Goal: Task Accomplishment & Management: Use online tool/utility

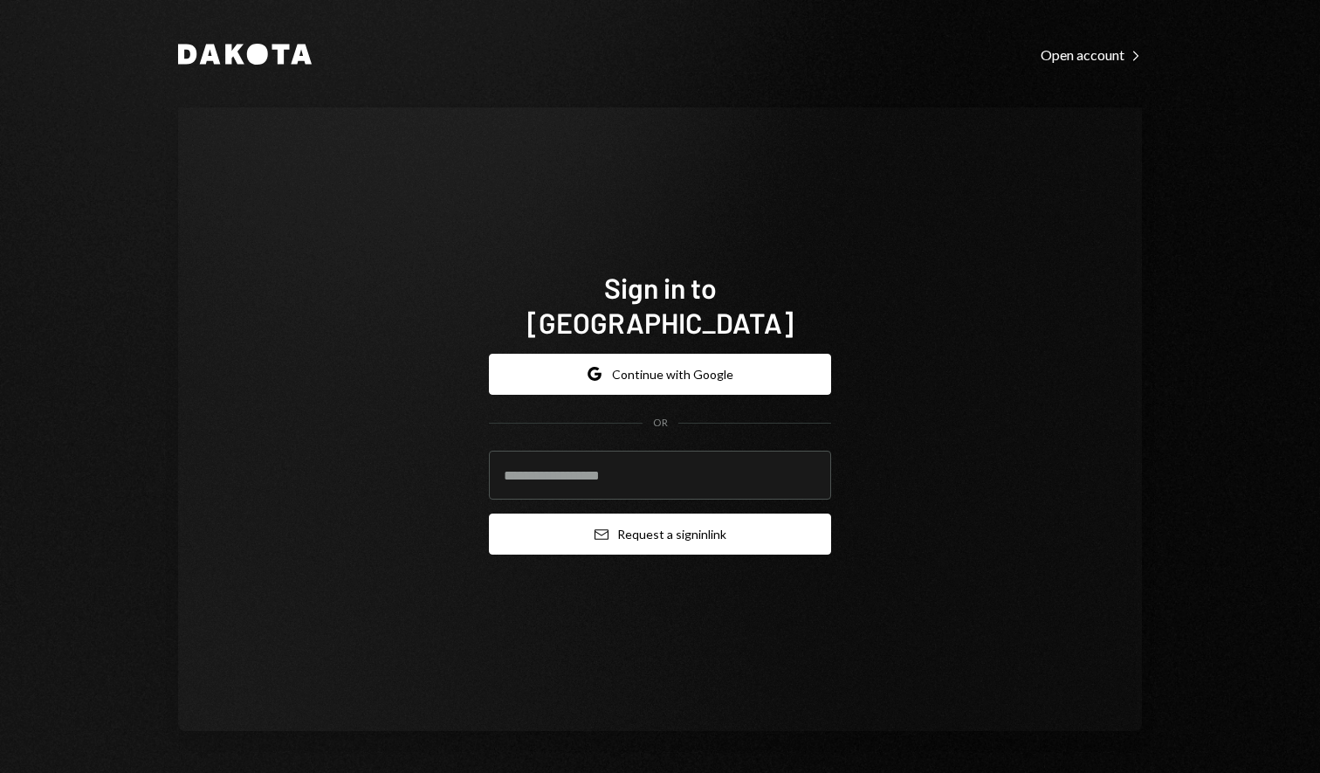
type input "**********"
click at [652, 514] on button "Email Request a sign in link" at bounding box center [660, 533] width 342 height 41
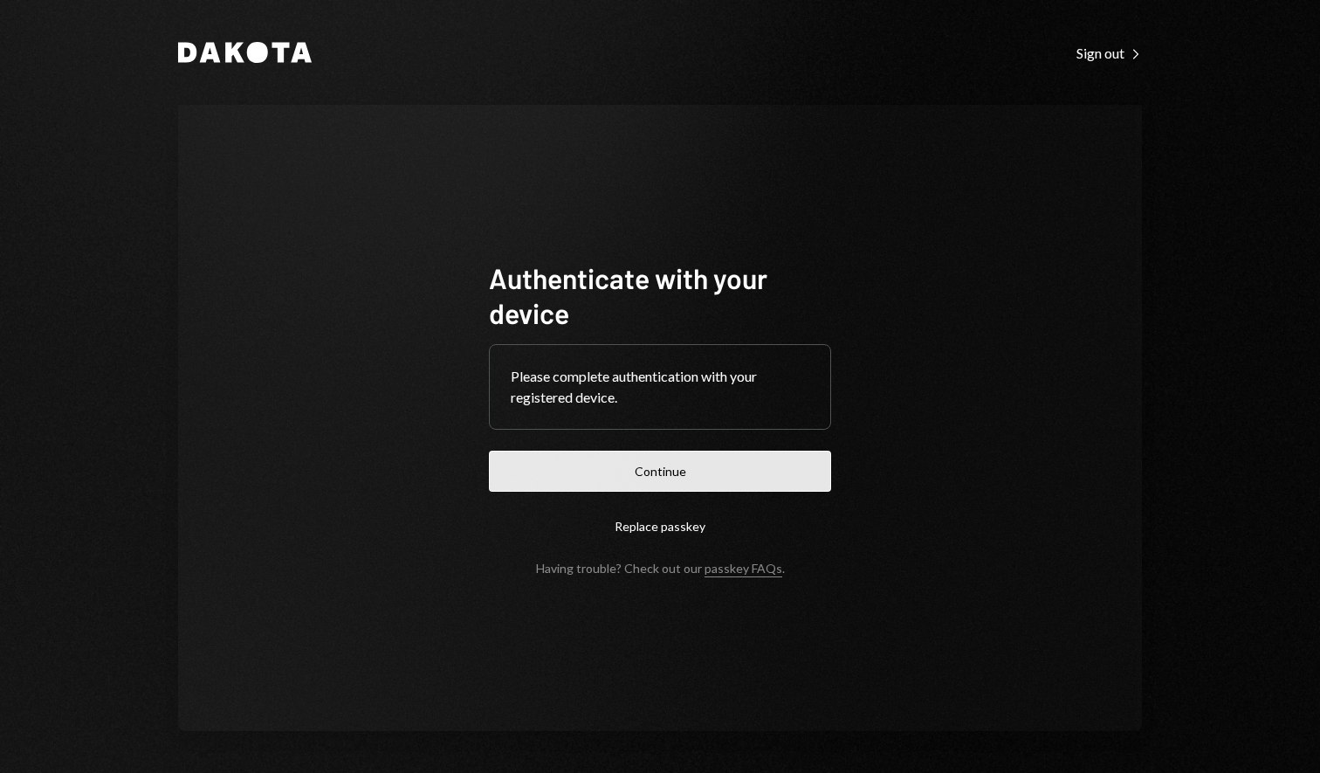
click at [634, 483] on button "Continue" at bounding box center [660, 471] width 342 height 41
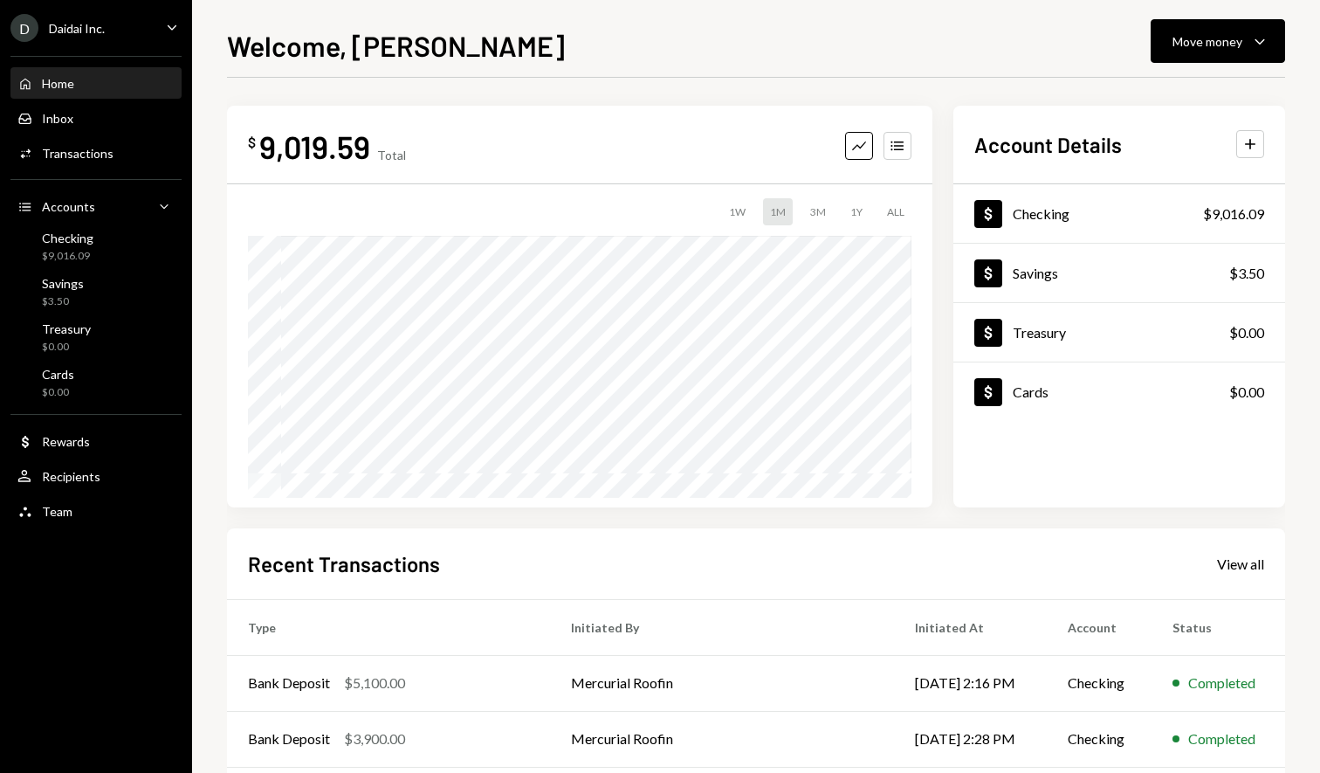
click at [76, 23] on div "Daidai Inc." at bounding box center [77, 28] width 56 height 15
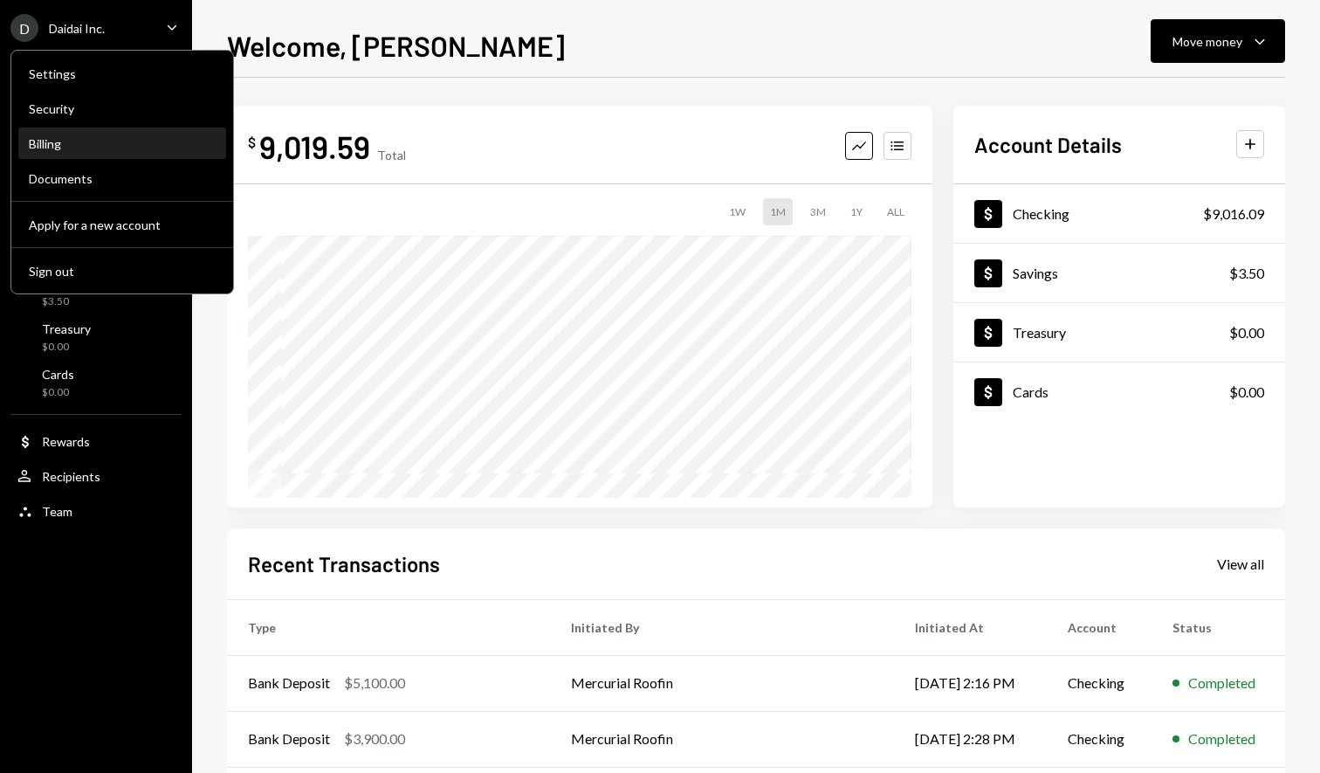
click at [102, 149] on div "Billing" at bounding box center [122, 143] width 187 height 15
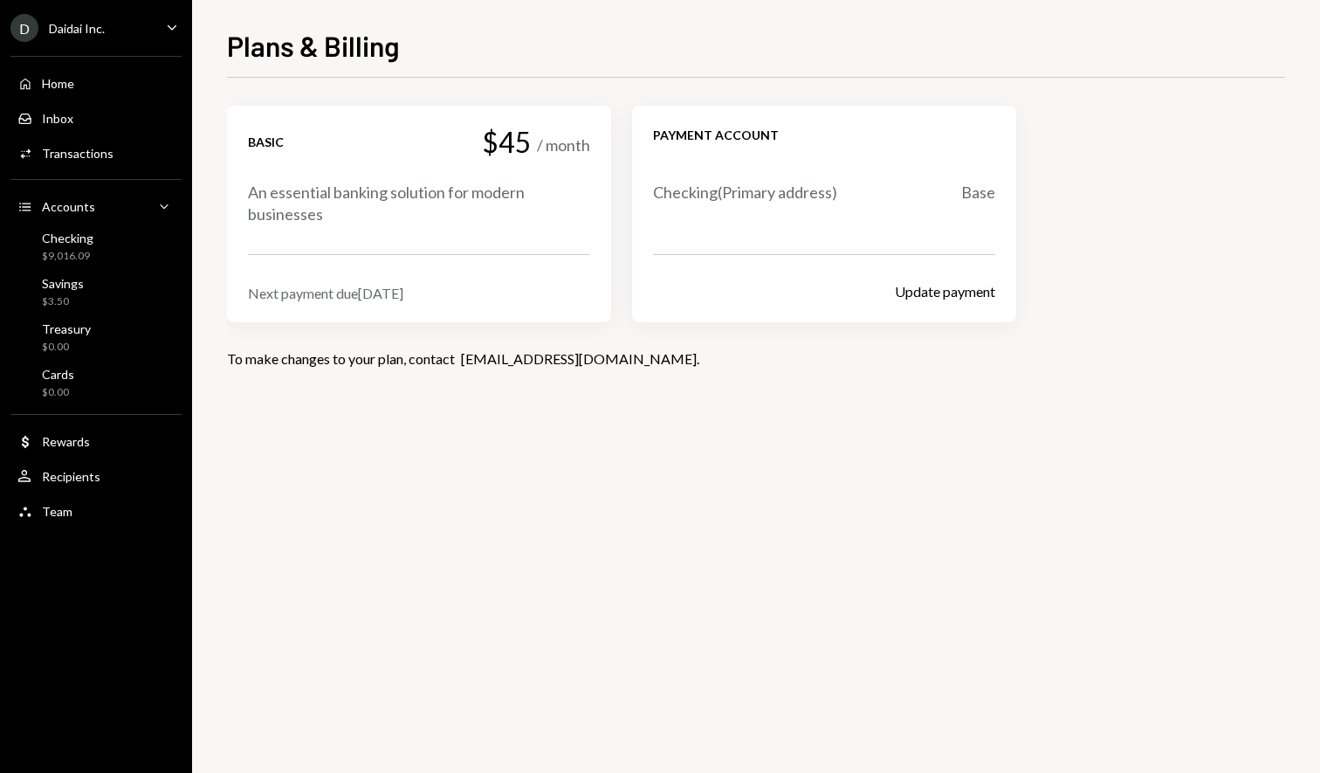
click at [341, 285] on div "Next payment due [DATE]" at bounding box center [419, 293] width 342 height 17
copy div "Next payment due [DATE]"
click at [432, 410] on div "Basic $45 / month An essential banking solution for modern businesses Next paym…" at bounding box center [756, 425] width 1058 height 695
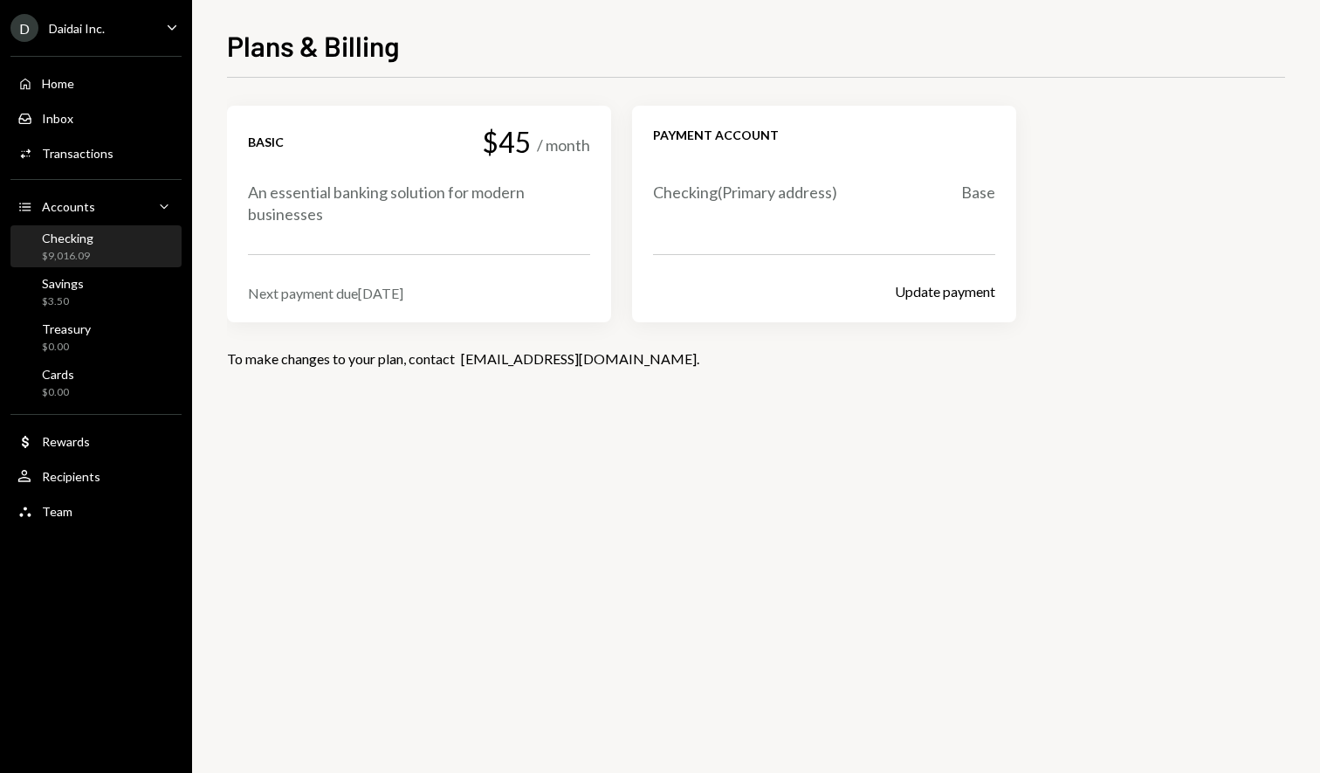
click at [97, 234] on div "Checking $9,016.09" at bounding box center [95, 247] width 157 height 33
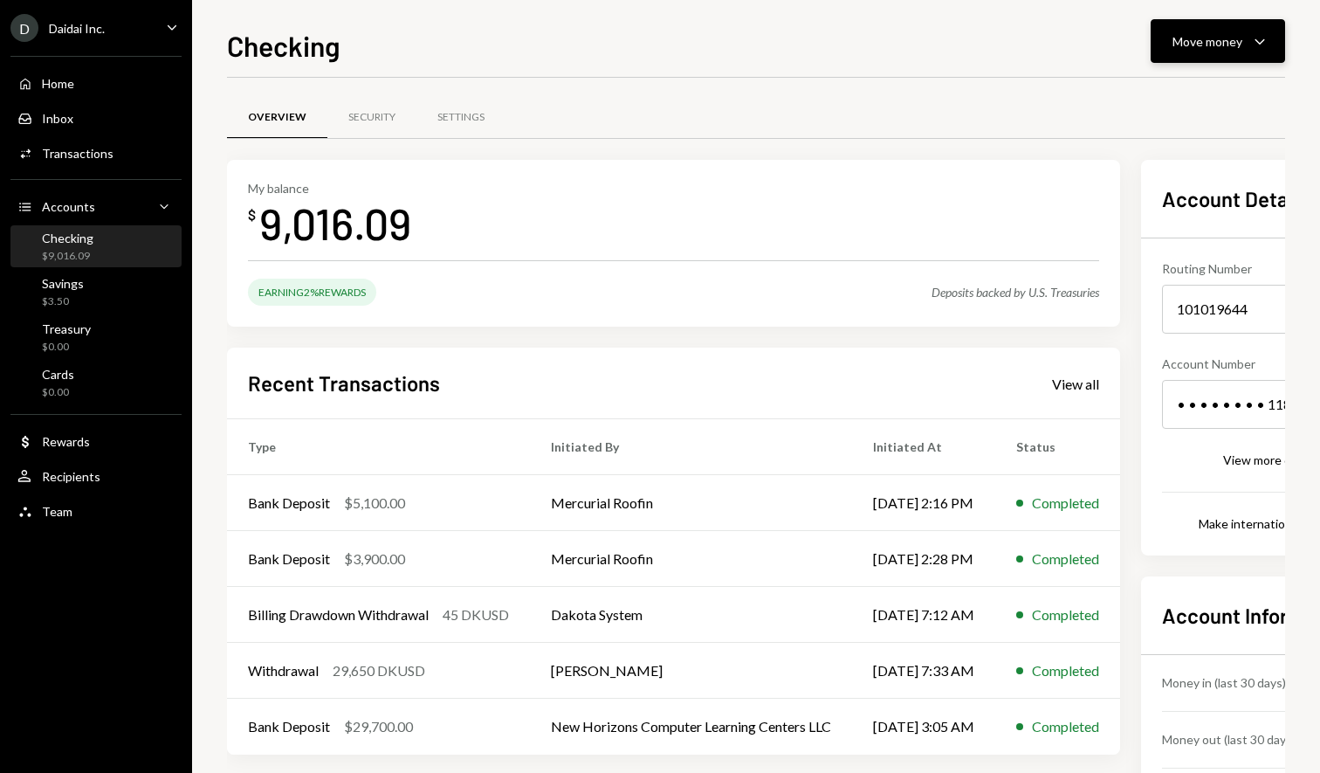
click at [1229, 34] on div "Move money" at bounding box center [1208, 41] width 70 height 18
click at [1202, 82] on div "Withdraw Send" at bounding box center [1191, 93] width 175 height 39
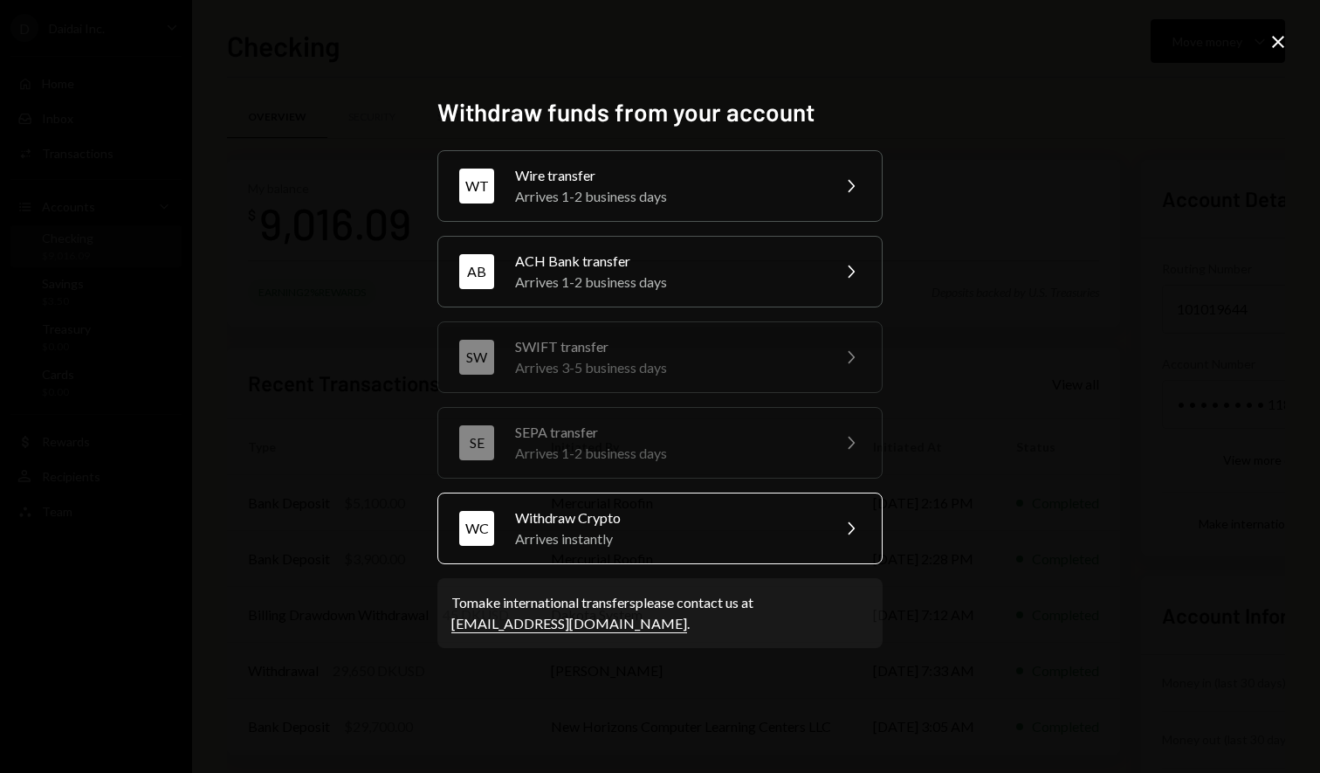
click at [667, 540] on div "Arrives instantly" at bounding box center [667, 538] width 304 height 21
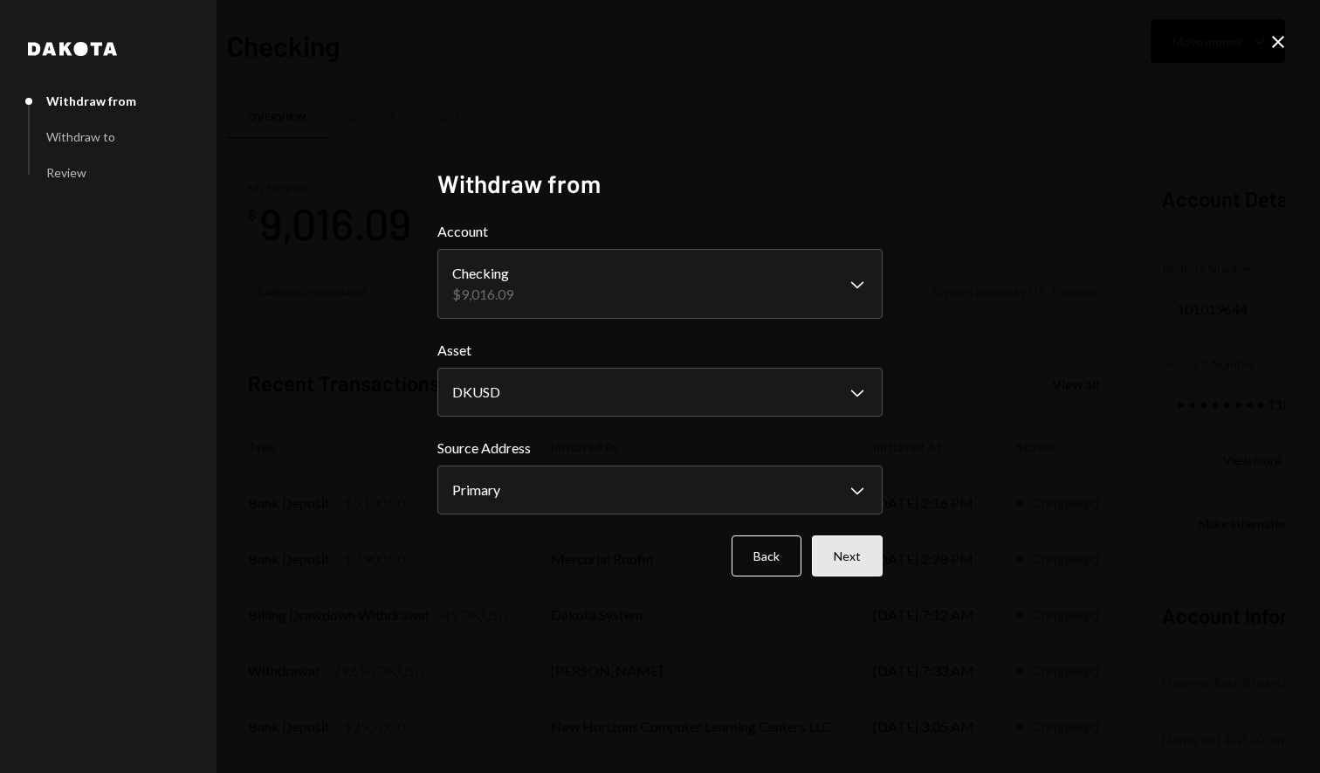
click at [850, 563] on button "Next" at bounding box center [847, 555] width 71 height 41
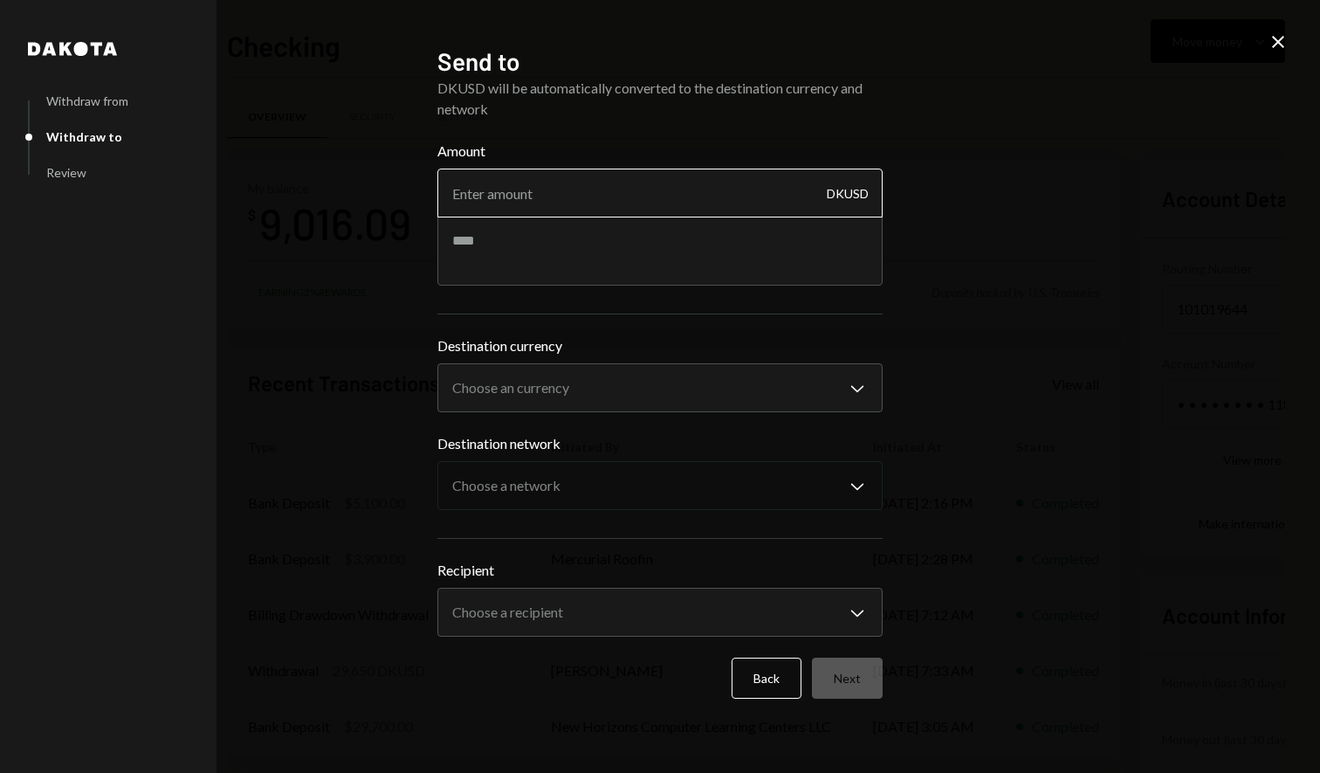
click at [521, 199] on input "Amount" at bounding box center [659, 193] width 445 height 49
type input "9000"
click at [557, 403] on body "D Daidai Inc. Caret Down Home Home Inbox Inbox Activities Transactions Accounts…" at bounding box center [660, 386] width 1320 height 773
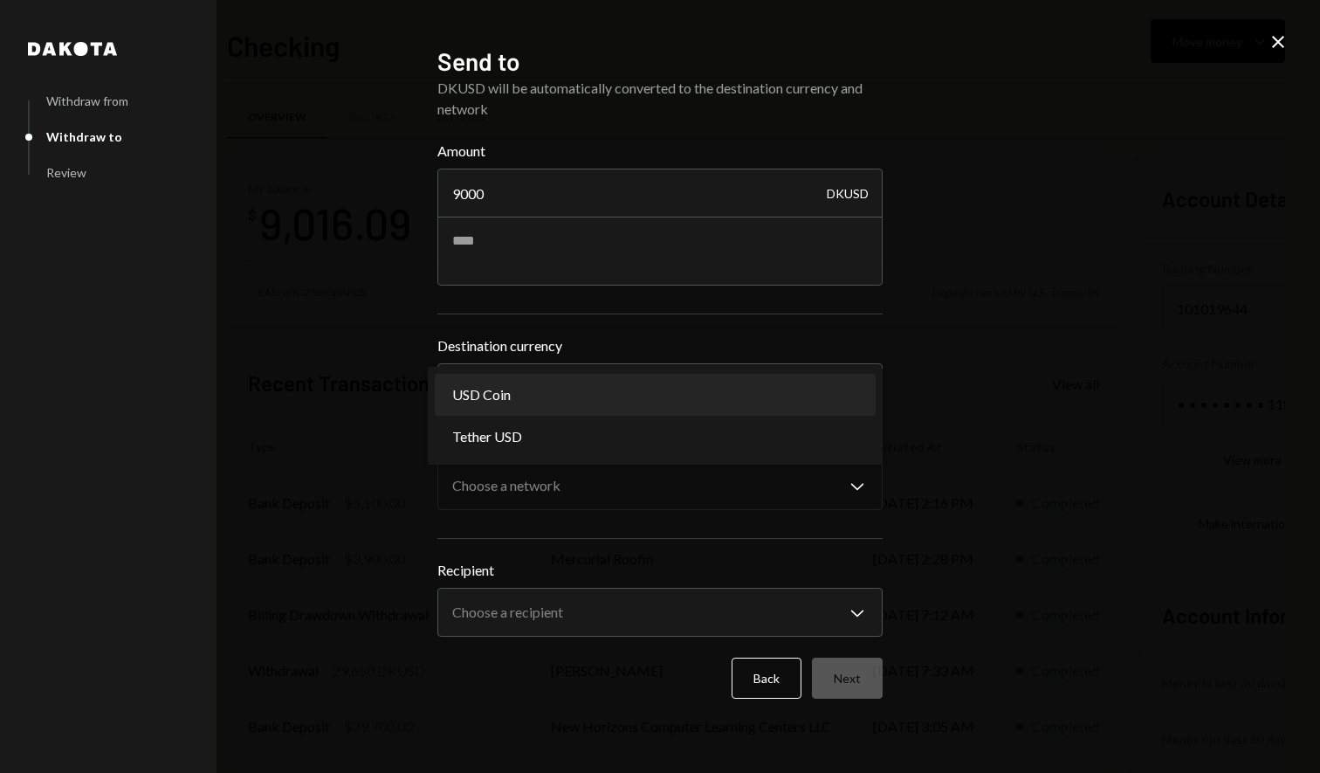
select select "****"
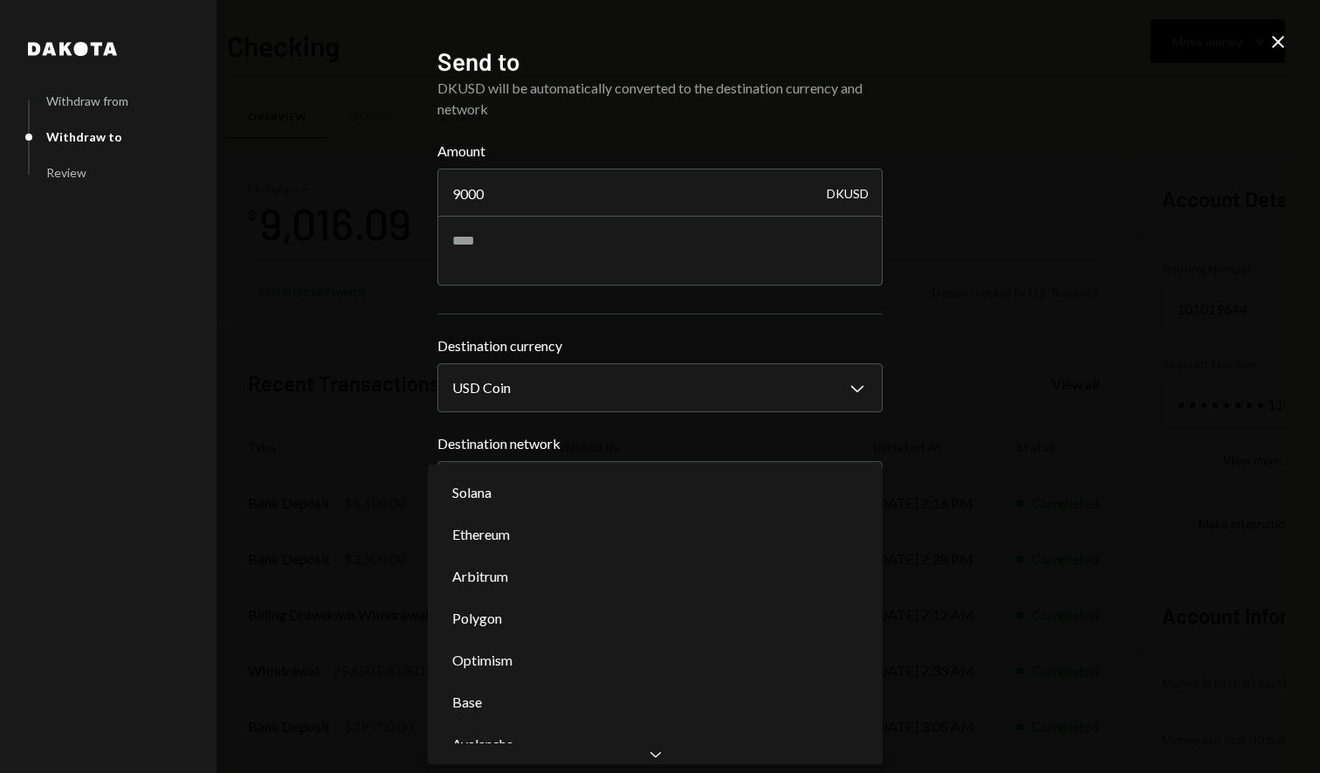
click at [563, 465] on body "D Daidai Inc. Caret Down Home Home Inbox Inbox Activities Transactions Accounts…" at bounding box center [660, 386] width 1320 height 773
select select "**********"
drag, startPoint x: 516, startPoint y: 703, endPoint x: 528, endPoint y: 679, distance: 26.6
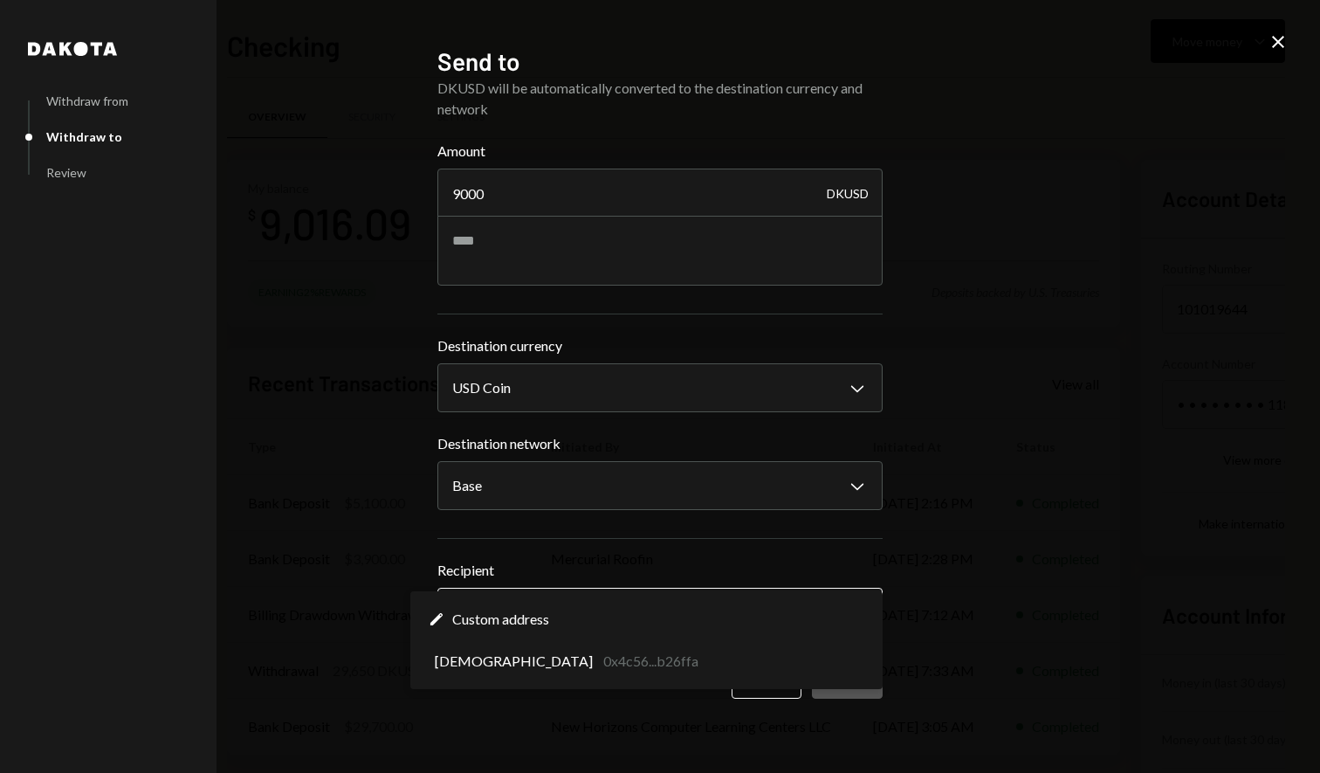
click at [589, 590] on button "Choose a recipient Chevron Down" at bounding box center [659, 612] width 445 height 49
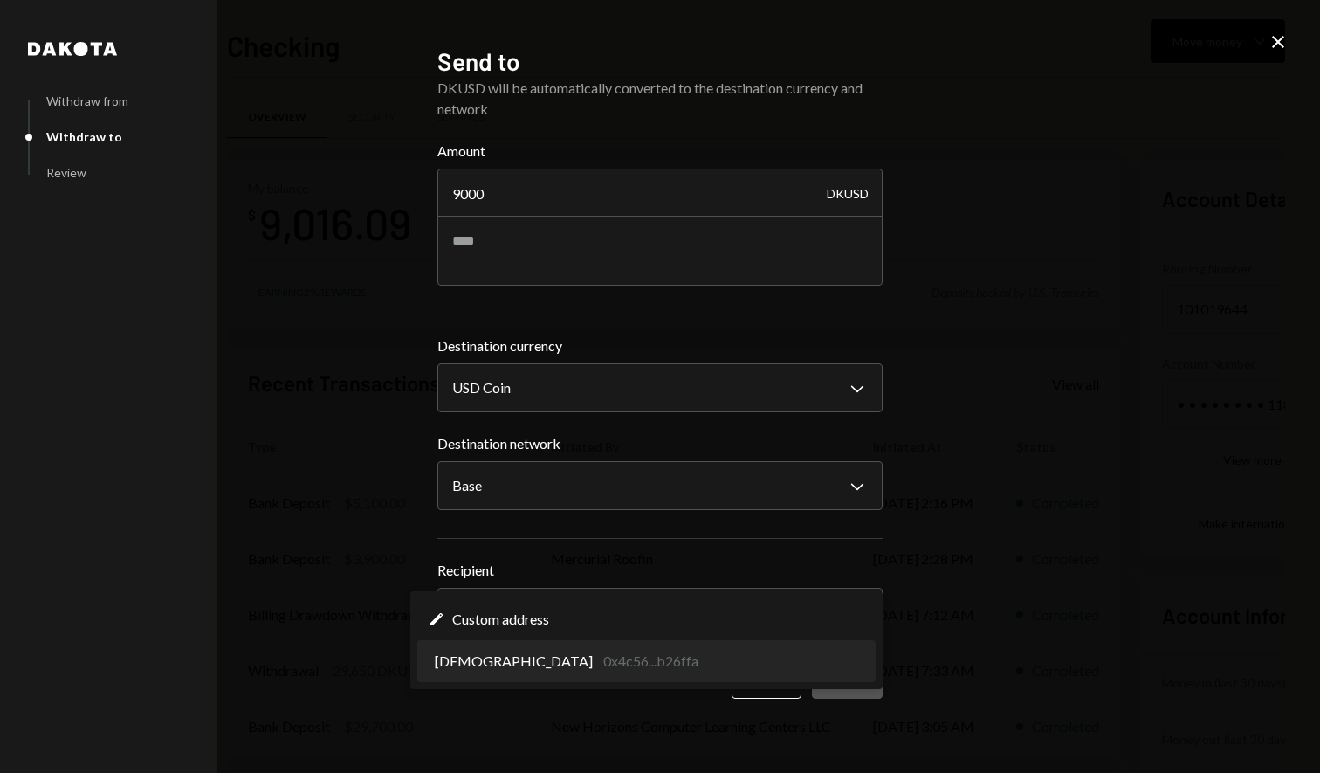
select select "**********"
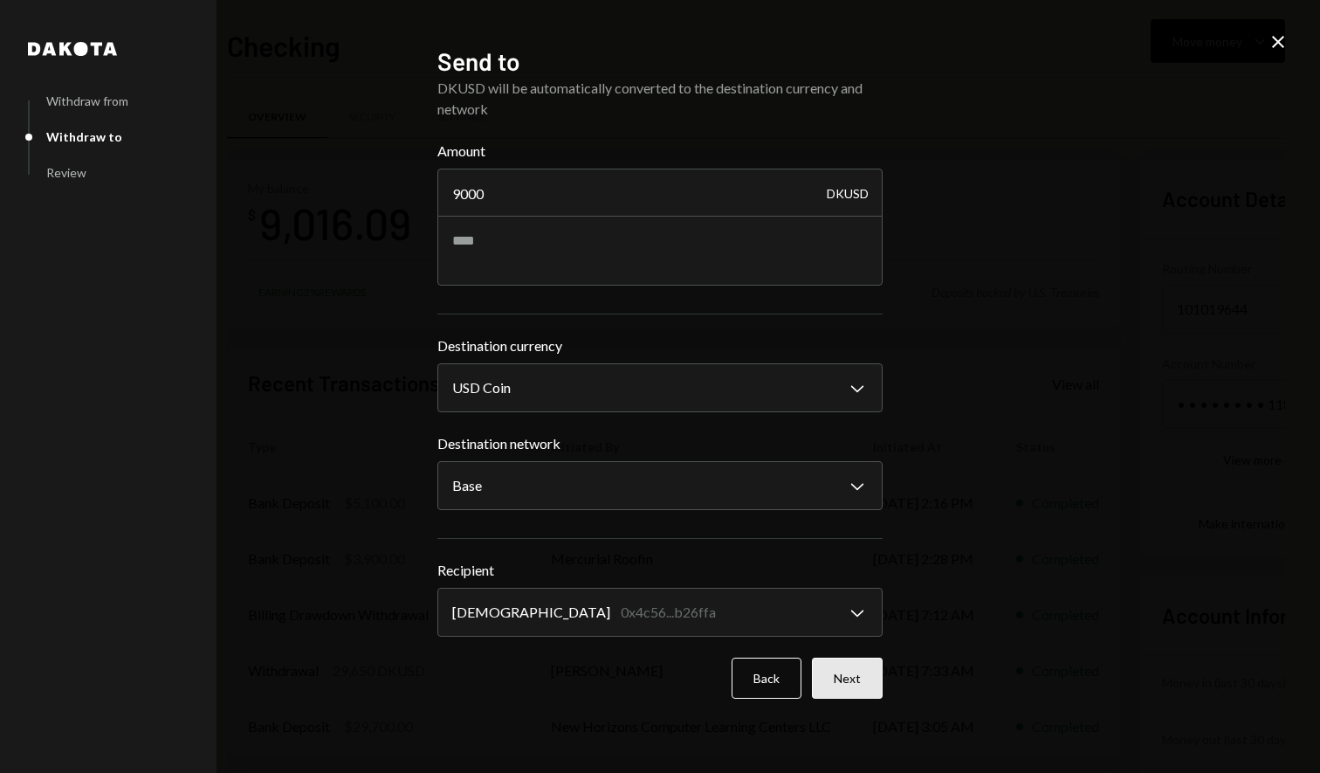
click at [826, 674] on button "Next" at bounding box center [847, 677] width 71 height 41
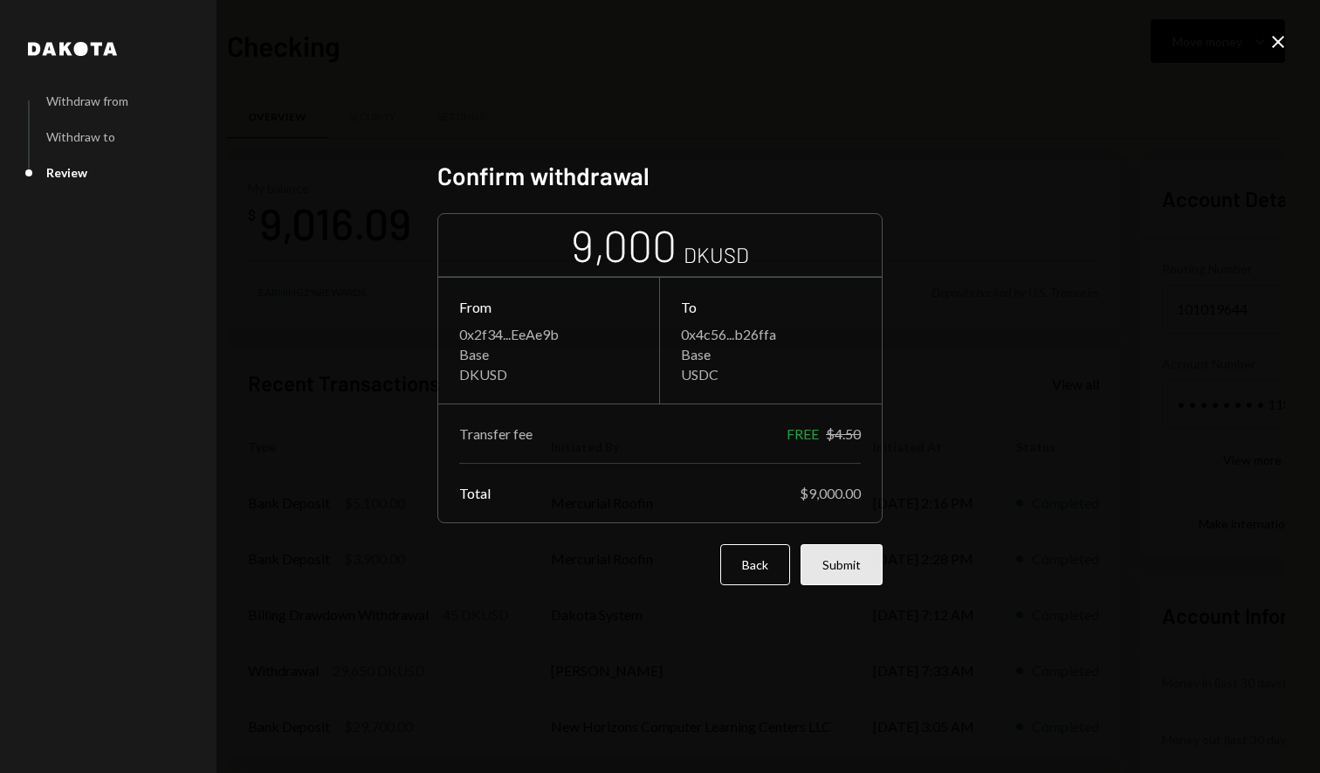
click at [853, 579] on button "Submit" at bounding box center [842, 564] width 82 height 41
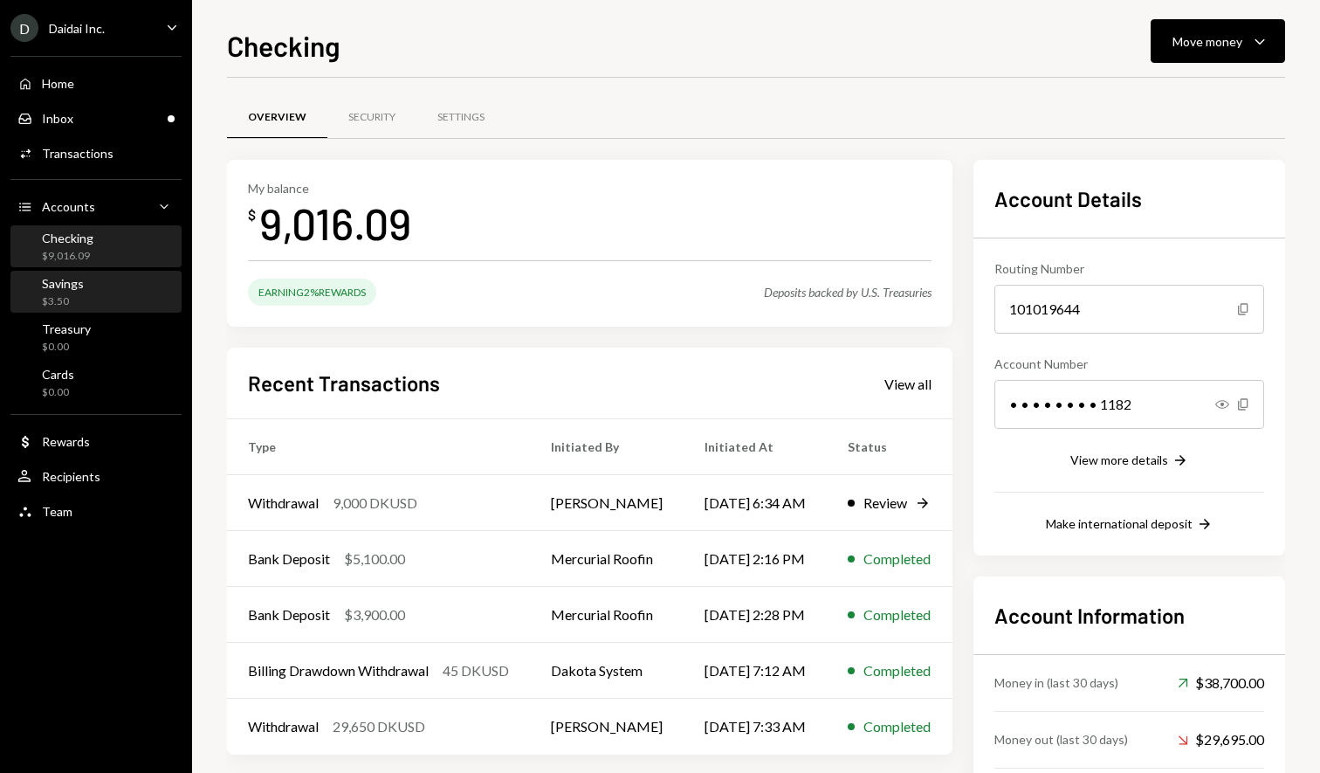
click at [141, 298] on div "Savings $3.50" at bounding box center [95, 292] width 157 height 33
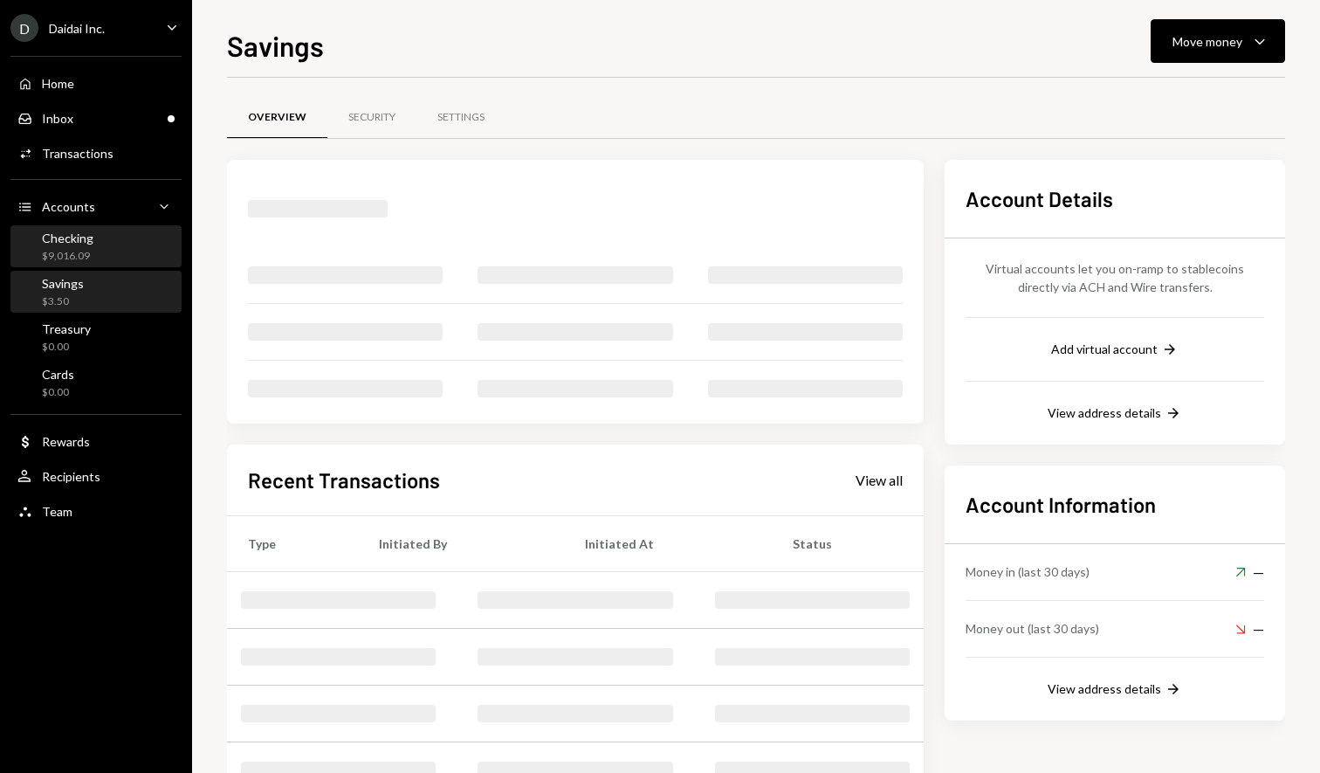
click at [125, 239] on div "Checking $9,016.09" at bounding box center [95, 247] width 157 height 33
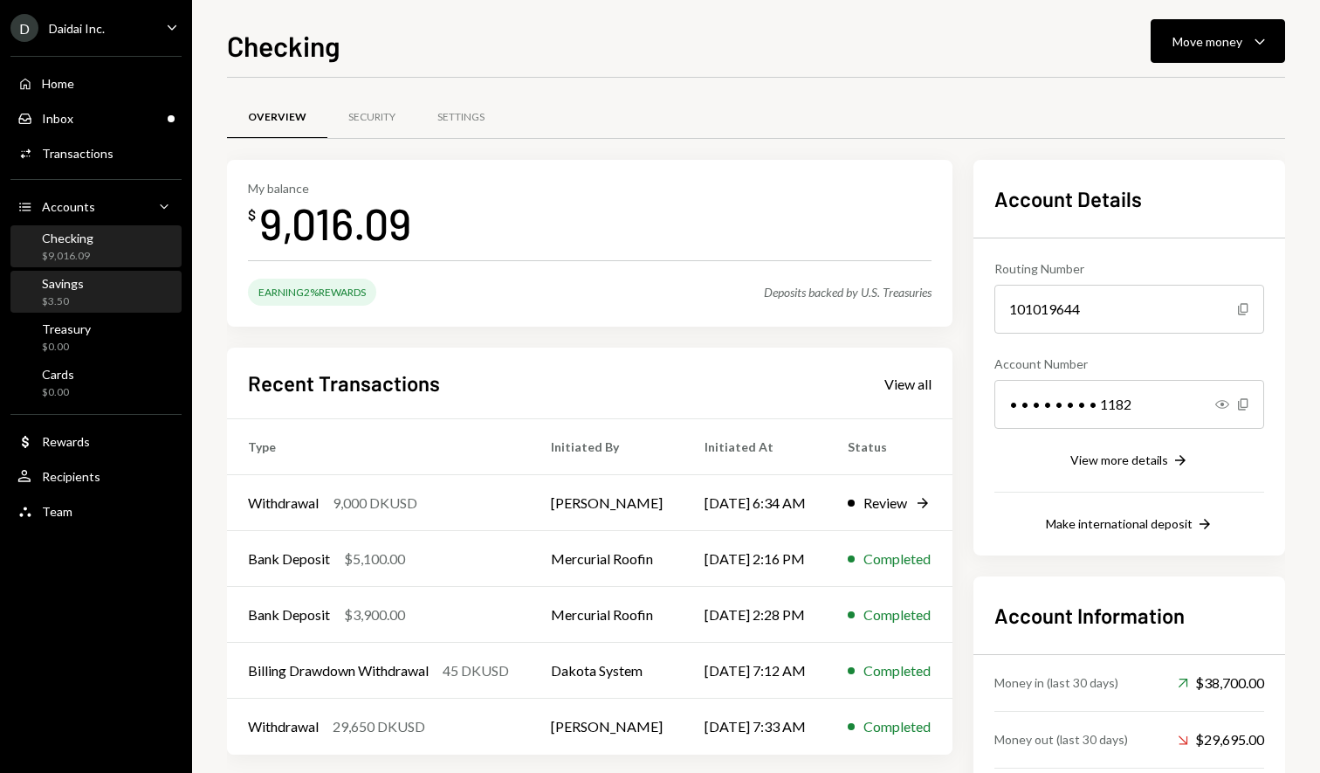
click at [128, 299] on div "Savings $3.50" at bounding box center [95, 292] width 157 height 33
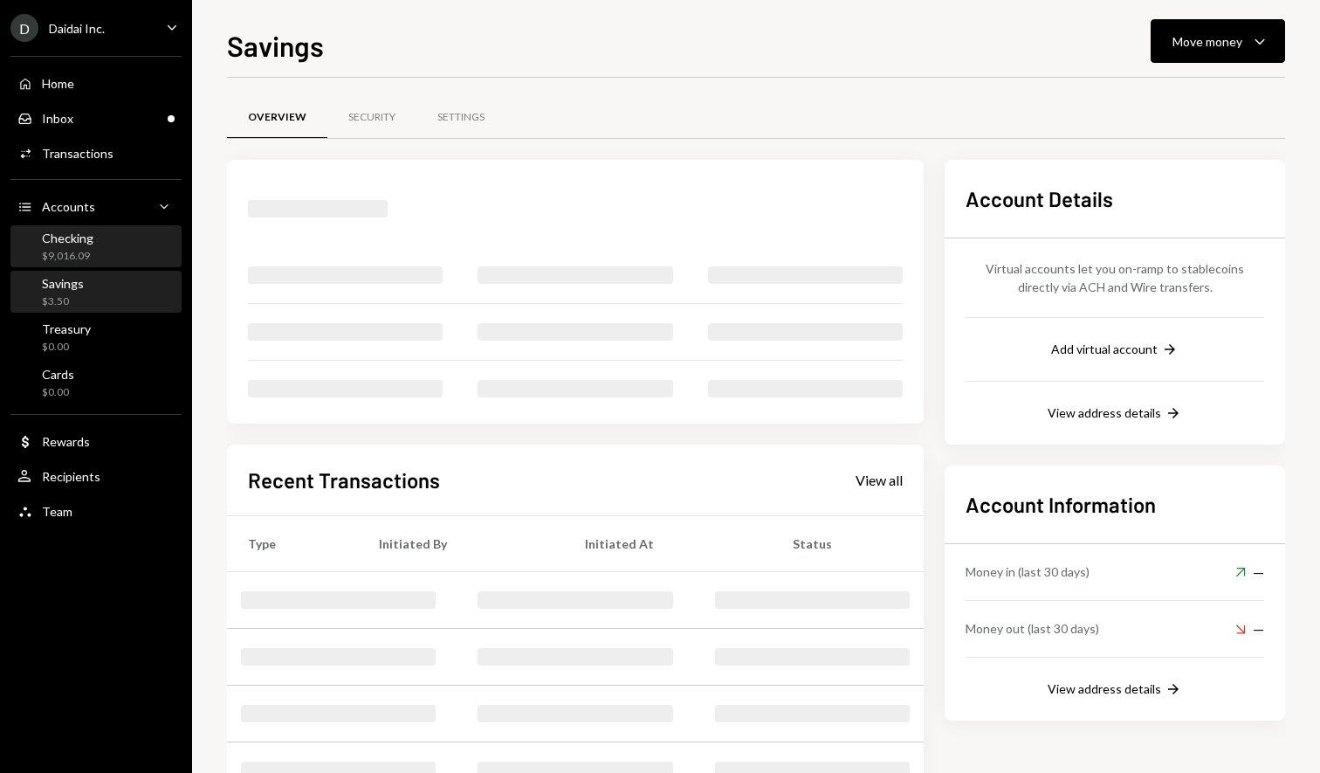
click at [129, 241] on div "Checking $9,016.09" at bounding box center [95, 247] width 157 height 33
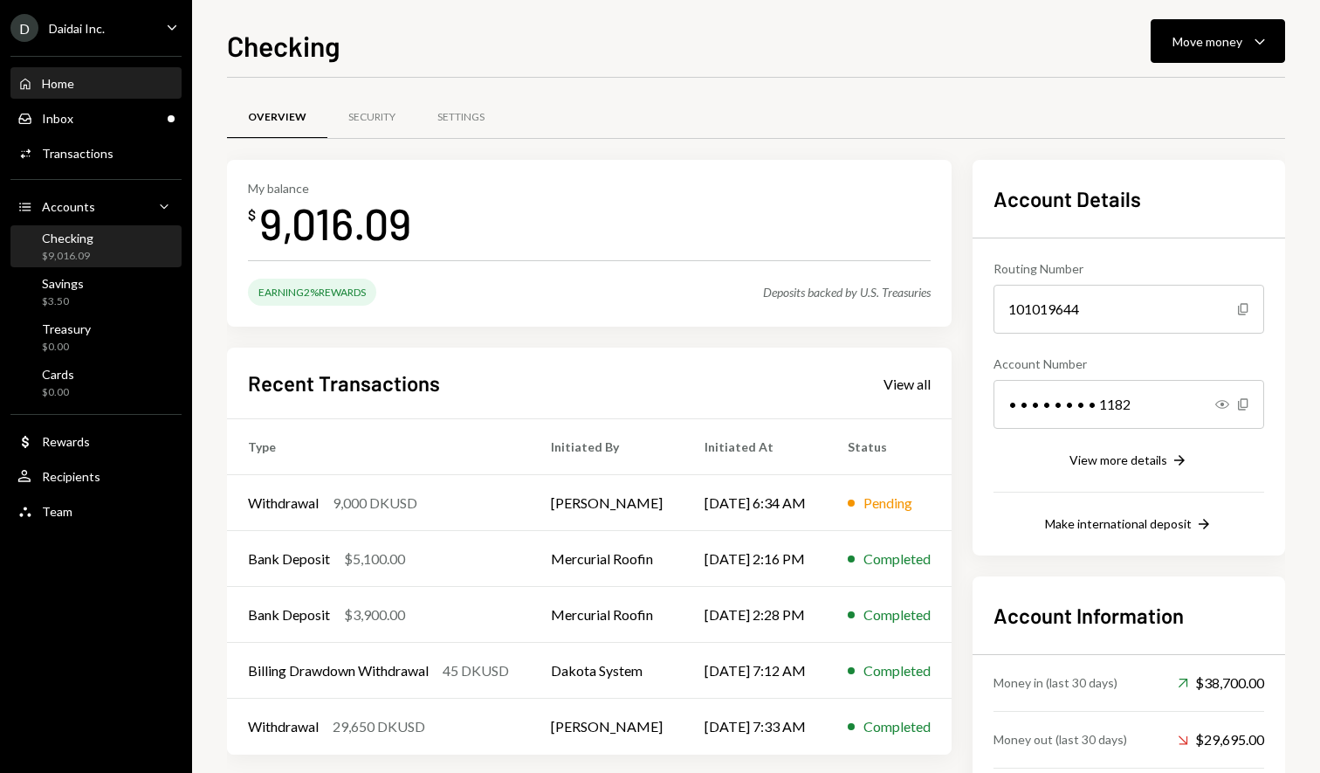
click at [100, 86] on div "Home Home" at bounding box center [95, 84] width 157 height 16
click at [153, 298] on div "Savings $3.50" at bounding box center [95, 292] width 157 height 33
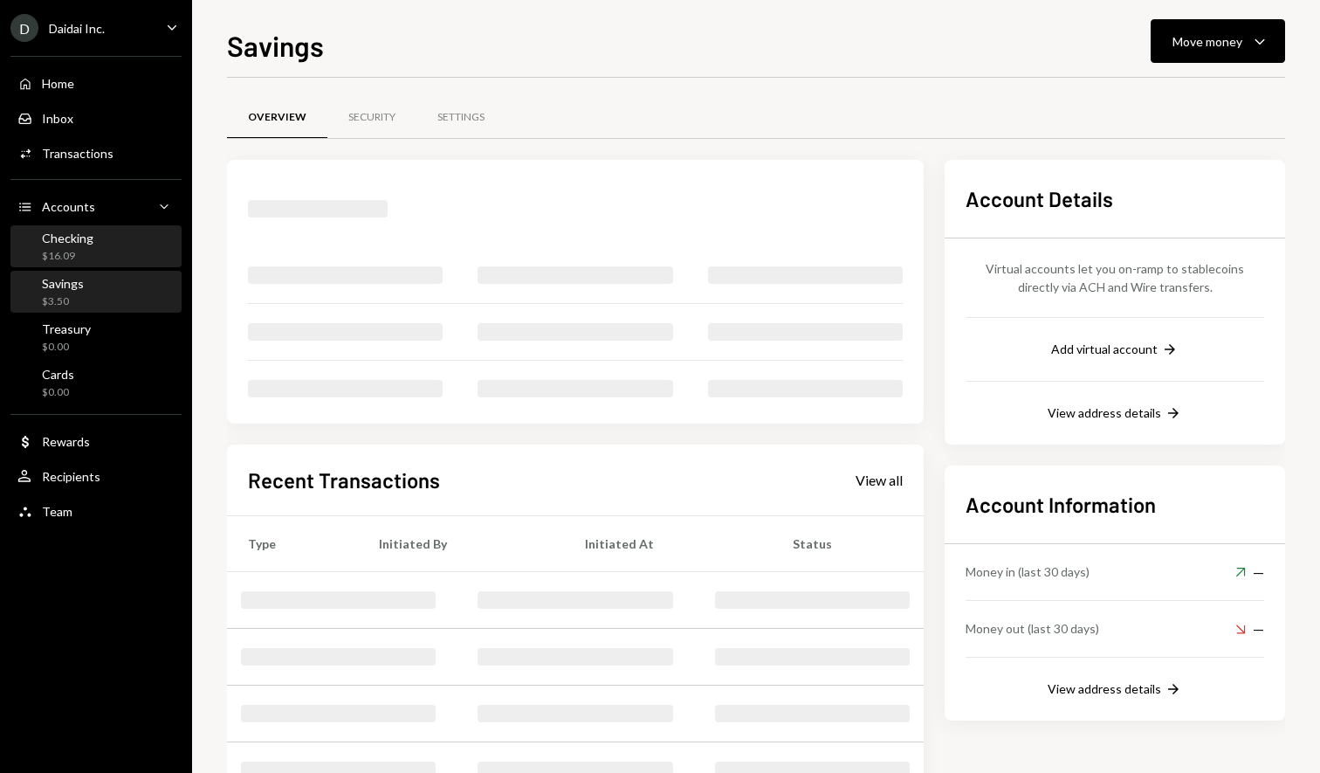
click at [152, 253] on div "Checking $16.09" at bounding box center [95, 247] width 157 height 33
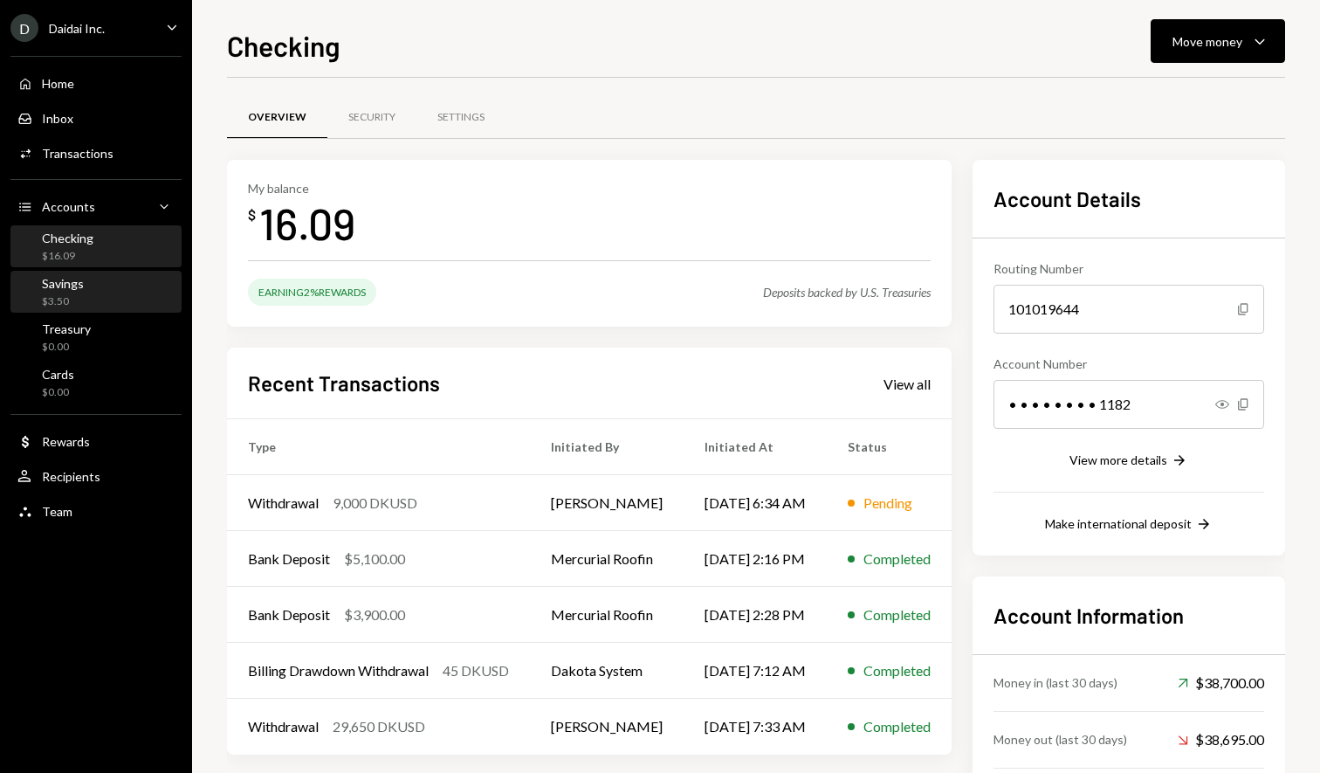
click at [146, 288] on div "Savings $3.50" at bounding box center [95, 292] width 157 height 33
